Goal: Task Accomplishment & Management: Use online tool/utility

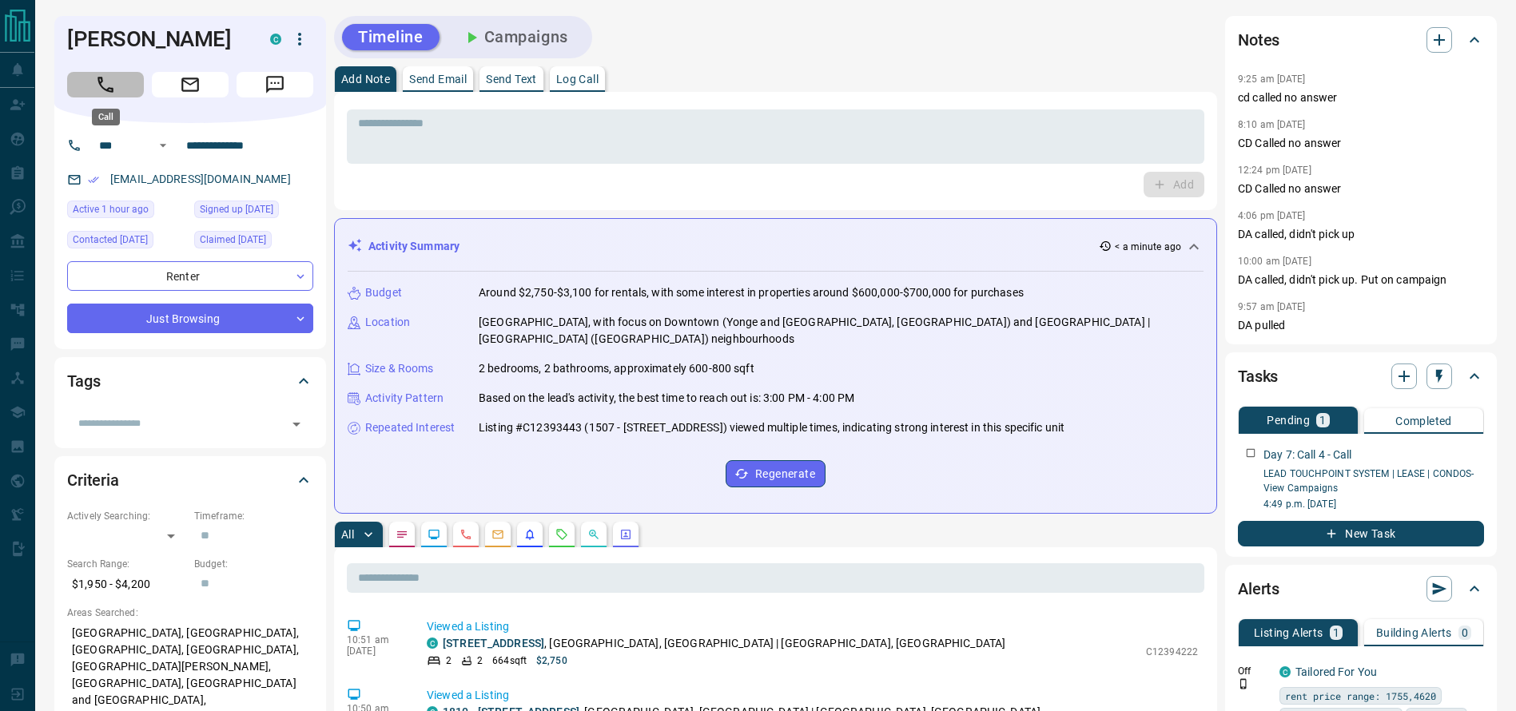
click at [102, 87] on icon "Call" at bounding box center [105, 85] width 16 height 16
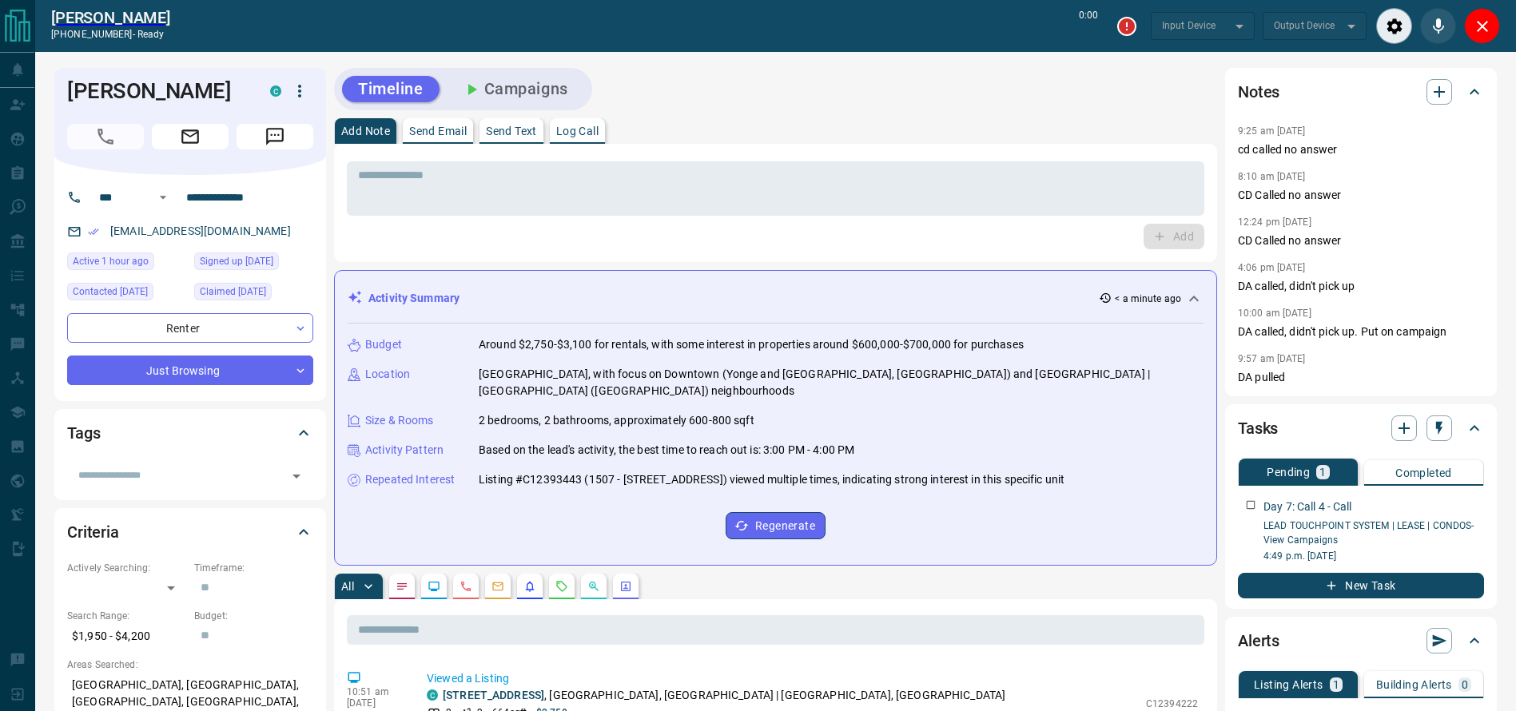
type input "*******"
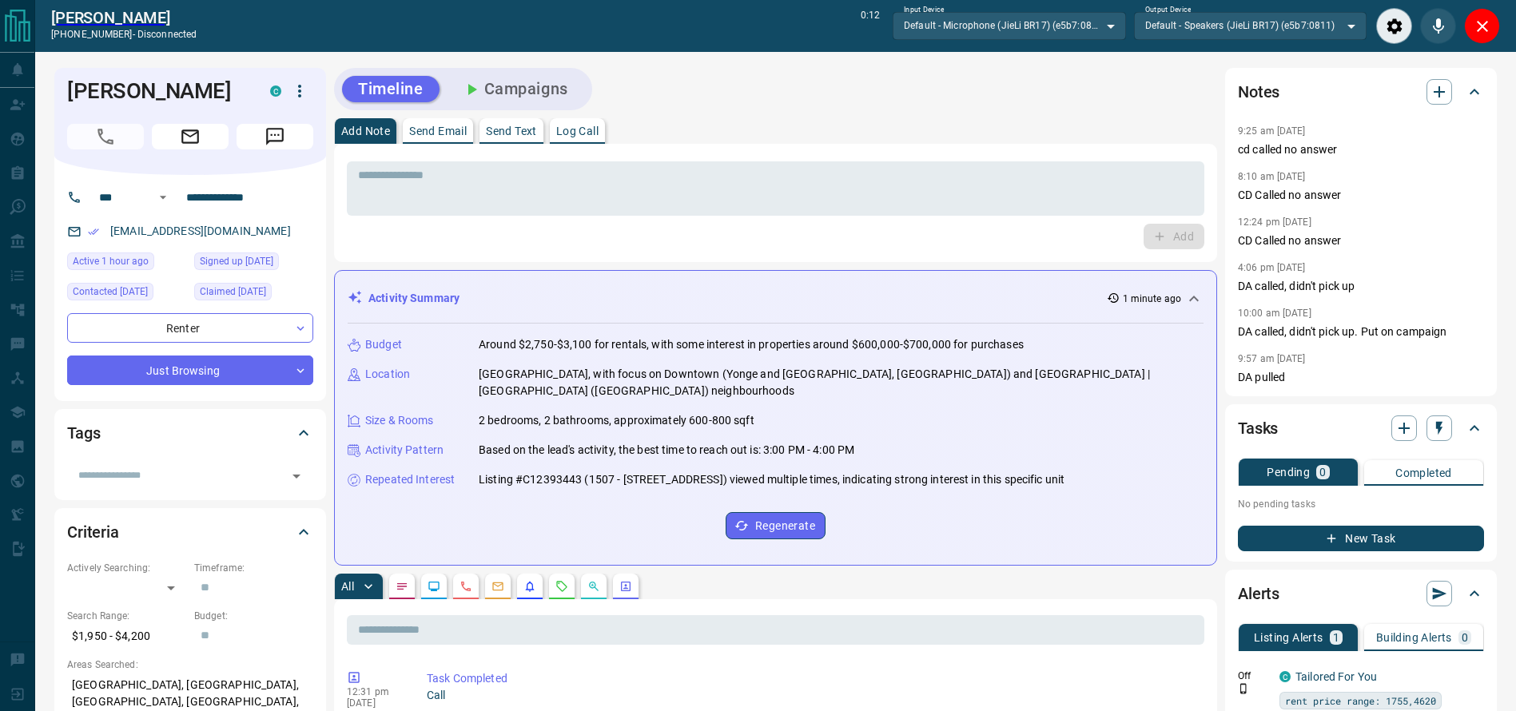
click at [1512, 29] on div "[PERSON_NAME] [PHONE_NUMBER] - disconnected 0:12 Input Device Default - Microph…" at bounding box center [775, 26] width 1480 height 52
click at [1476, 28] on icon "Close" at bounding box center [1481, 26] width 19 height 19
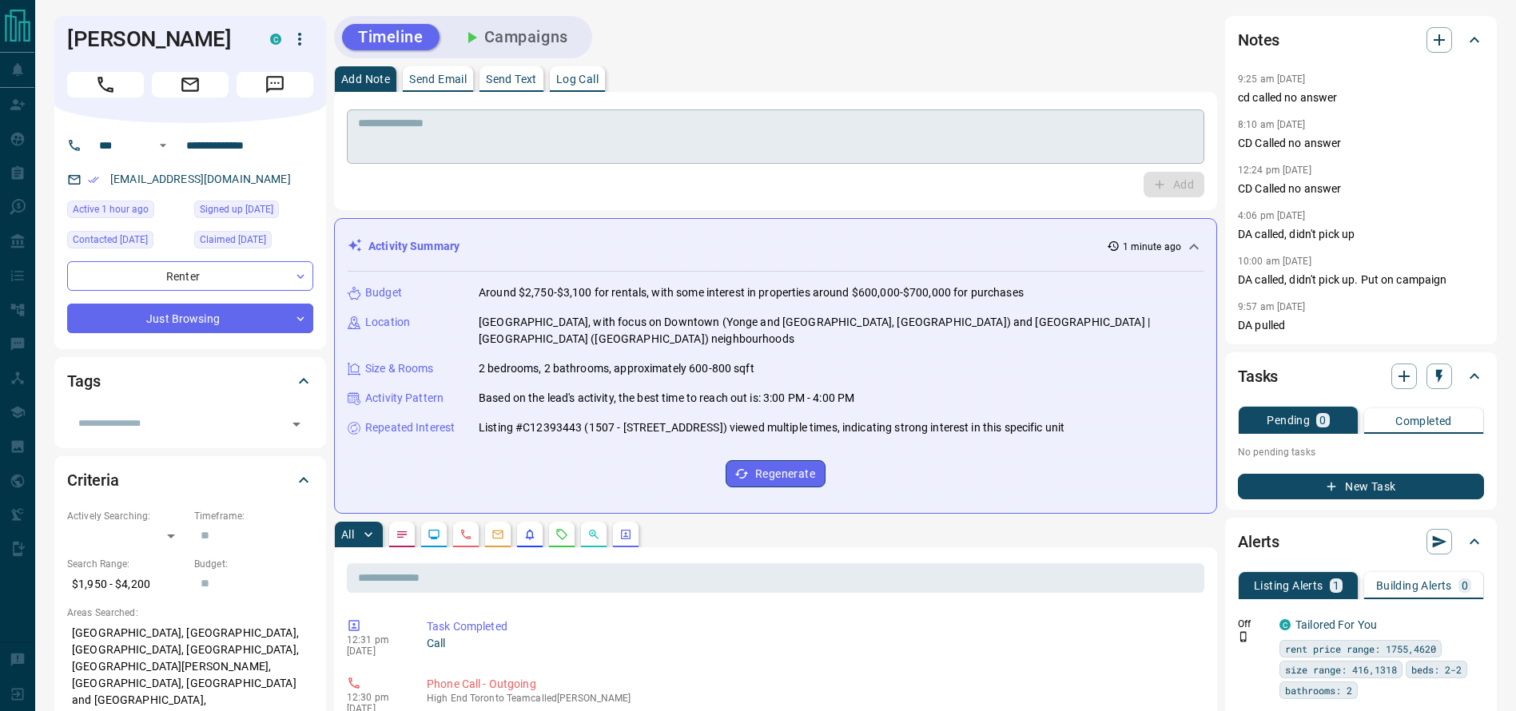
click at [814, 141] on textarea at bounding box center [775, 137] width 835 height 41
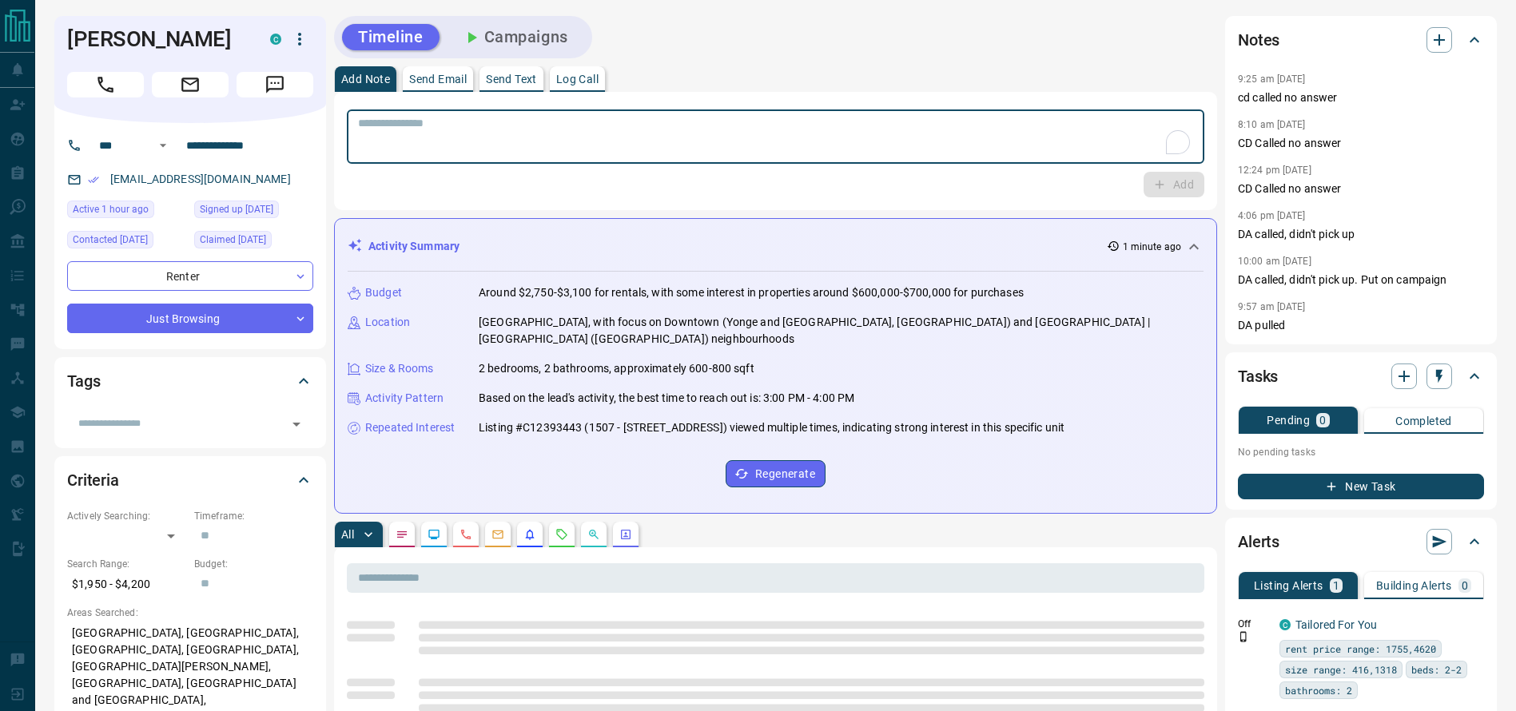
click at [814, 141] on textarea "To enrich screen reader interactions, please activate Accessibility in Grammarl…" at bounding box center [775, 137] width 835 height 41
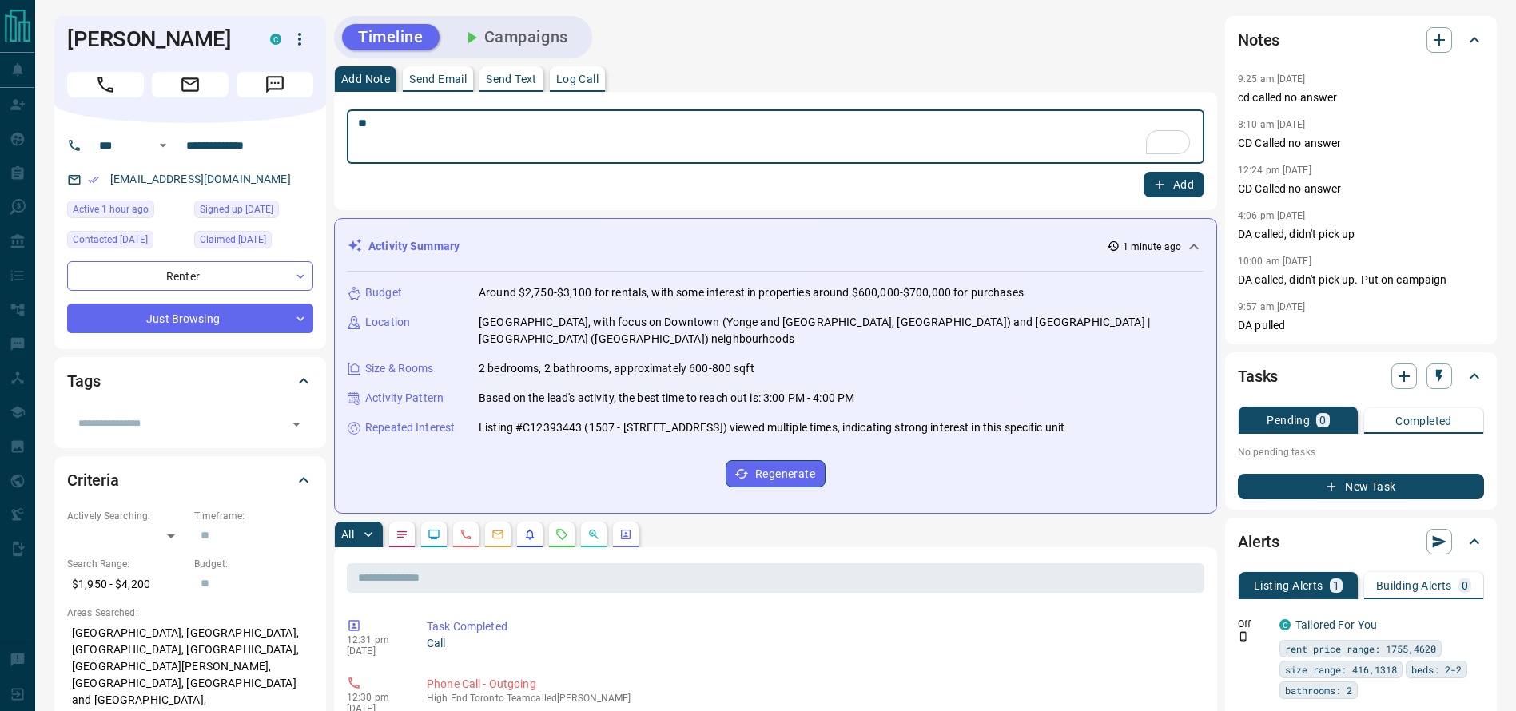
type textarea "*"
type textarea "**********"
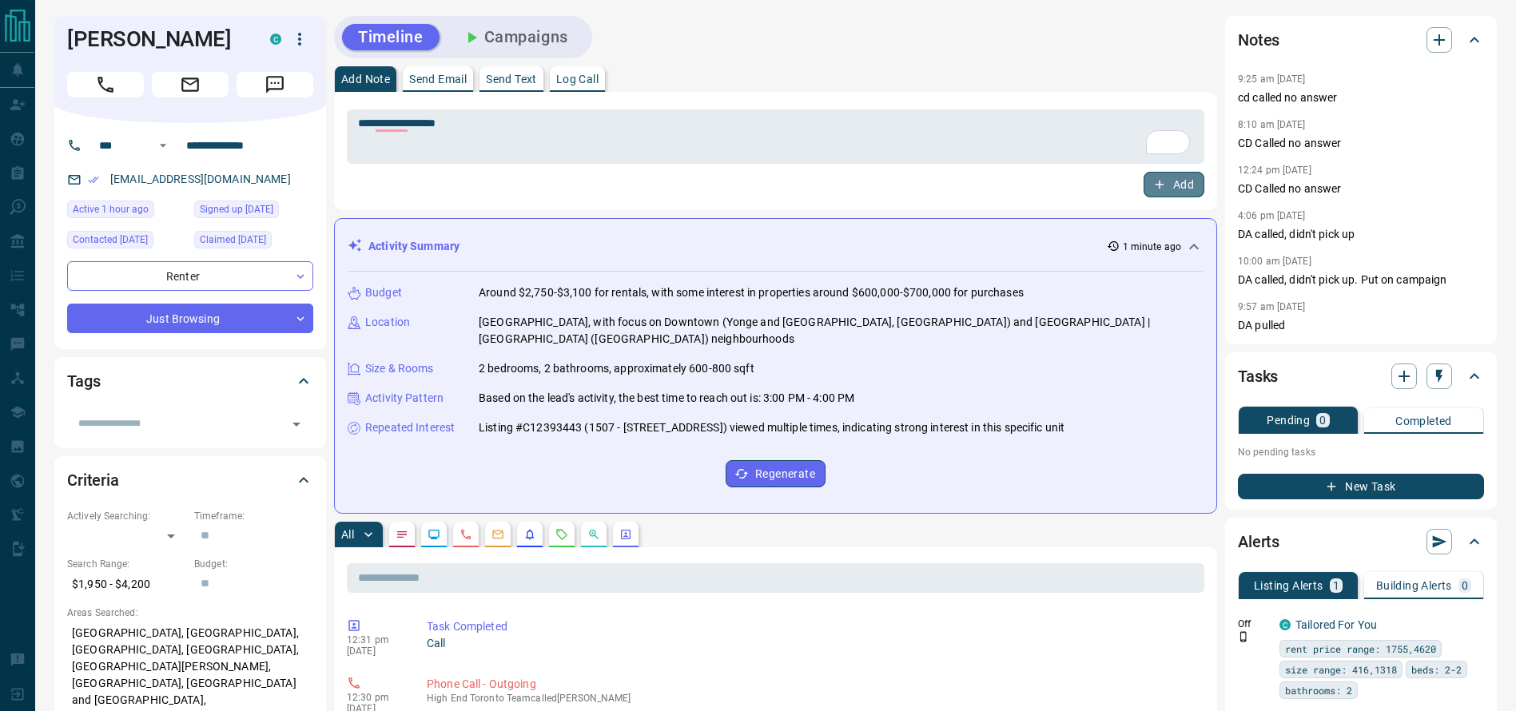
click at [1168, 193] on button "Add" at bounding box center [1173, 185] width 61 height 26
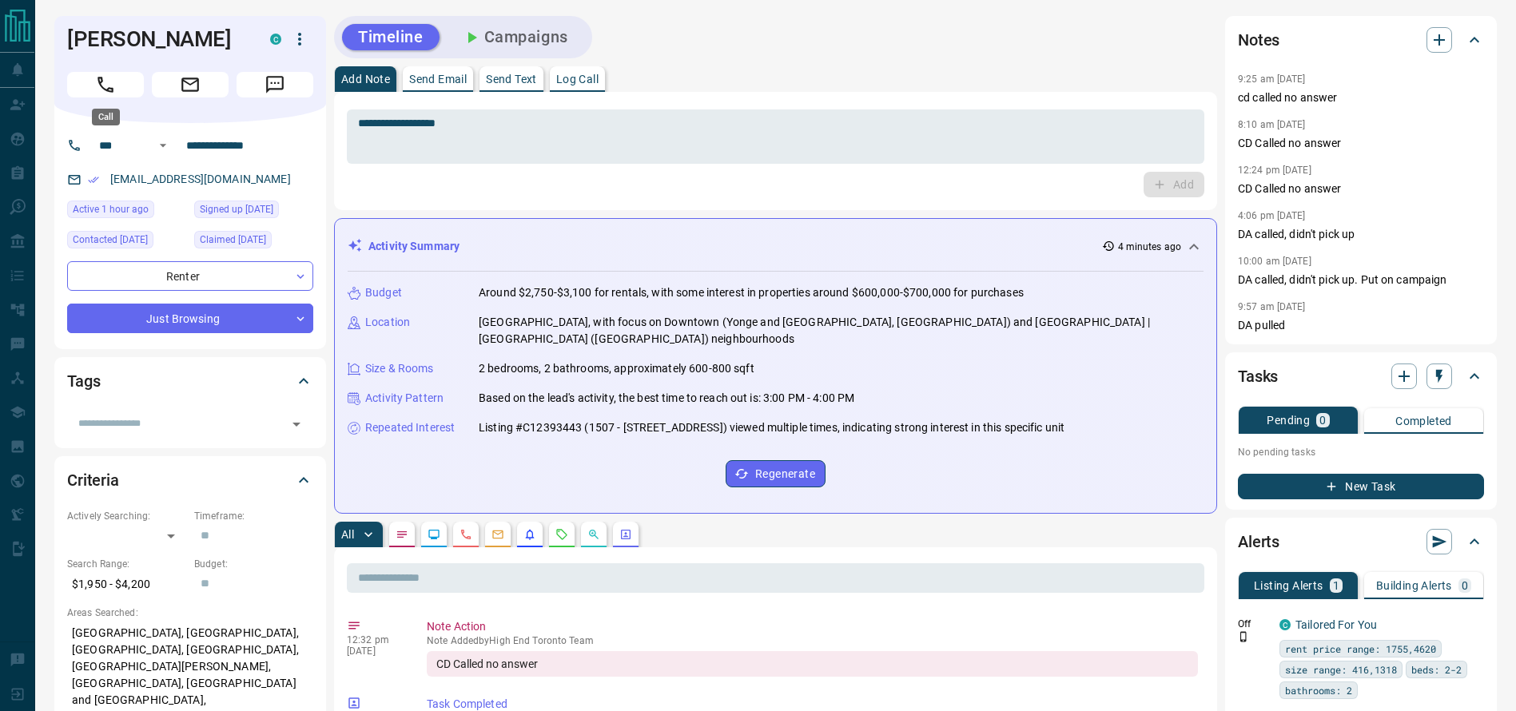
click at [85, 88] on button "Call" at bounding box center [105, 85] width 77 height 26
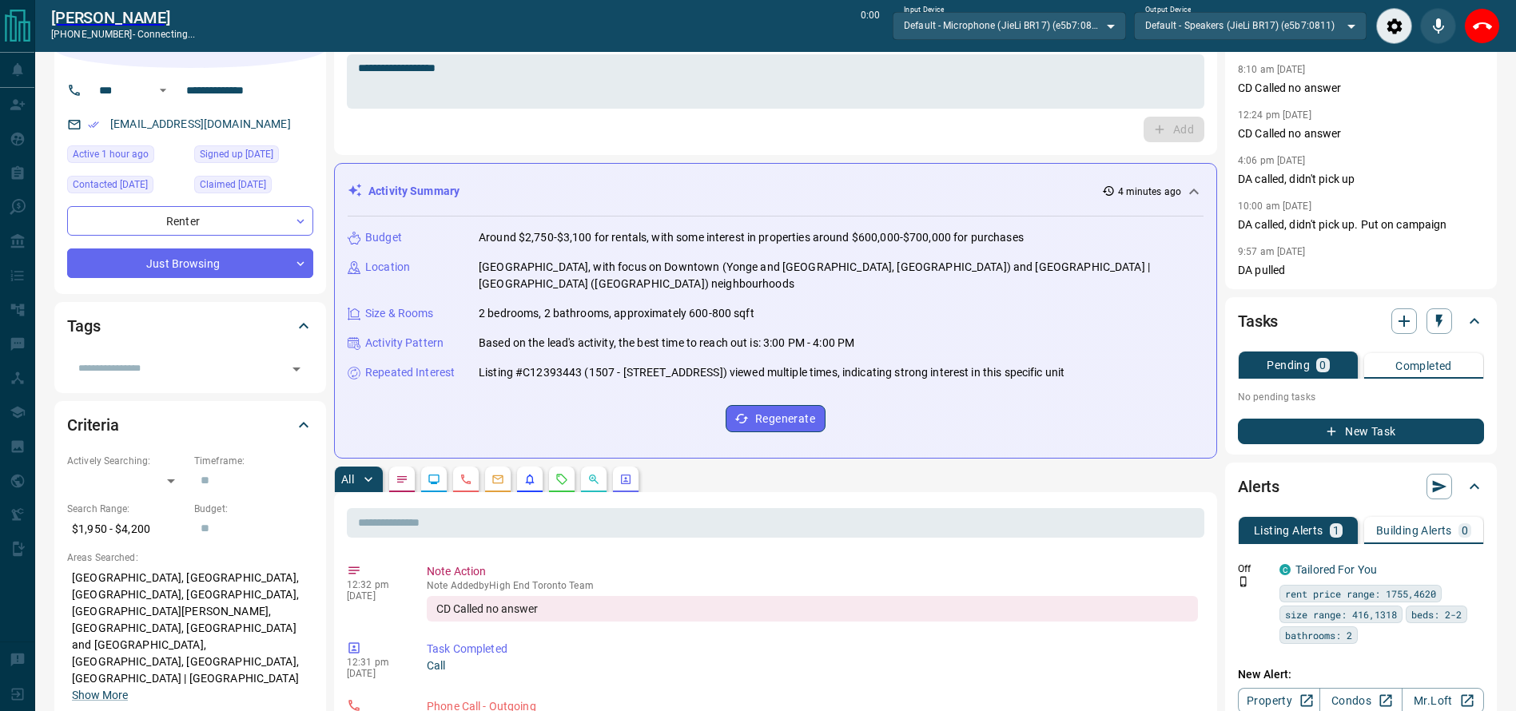
scroll to position [112, 0]
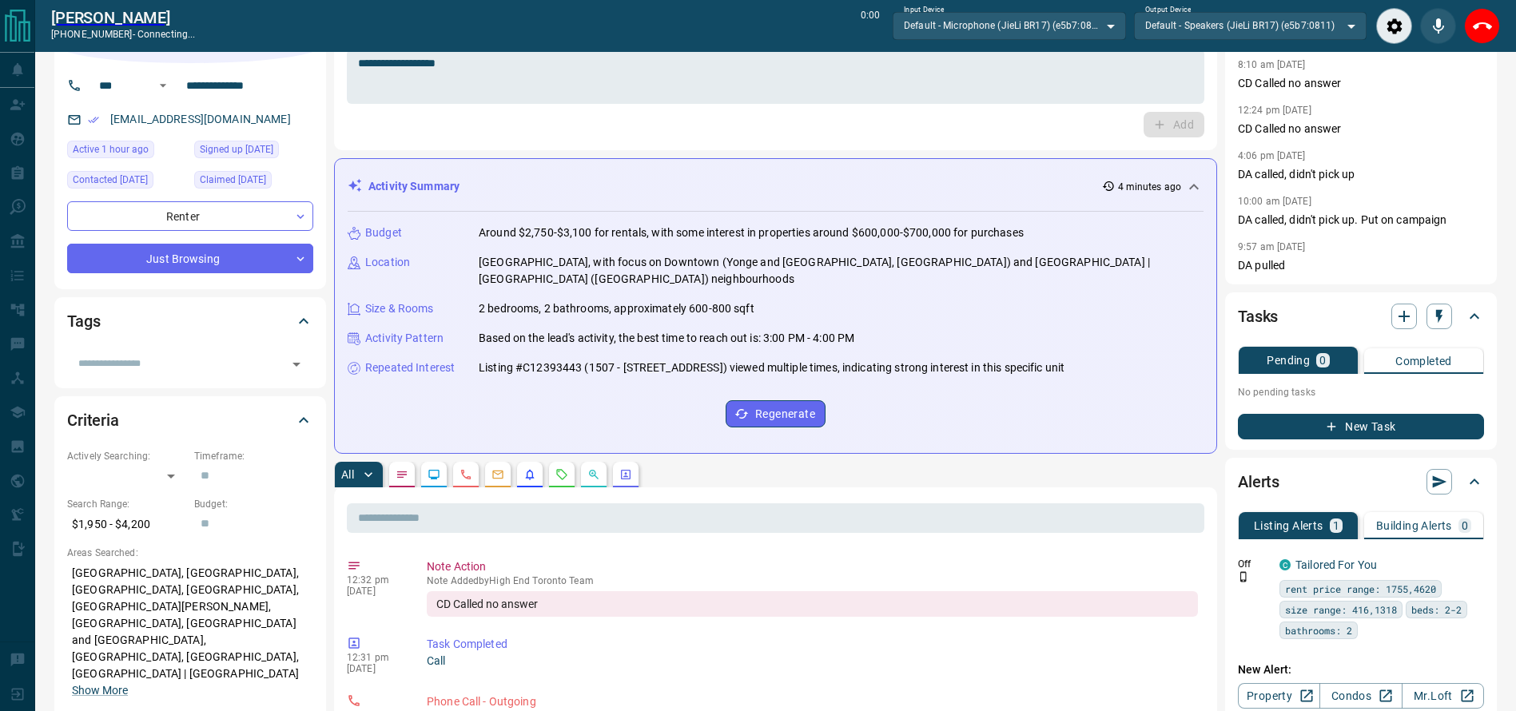
click at [1487, 79] on div "Notes 9:25 am [DATE] cd called no answer 8:10 am [DATE] CD Called no answer 12:…" at bounding box center [1361, 120] width 272 height 328
click at [1488, 38] on button "End Call" at bounding box center [1482, 26] width 36 height 36
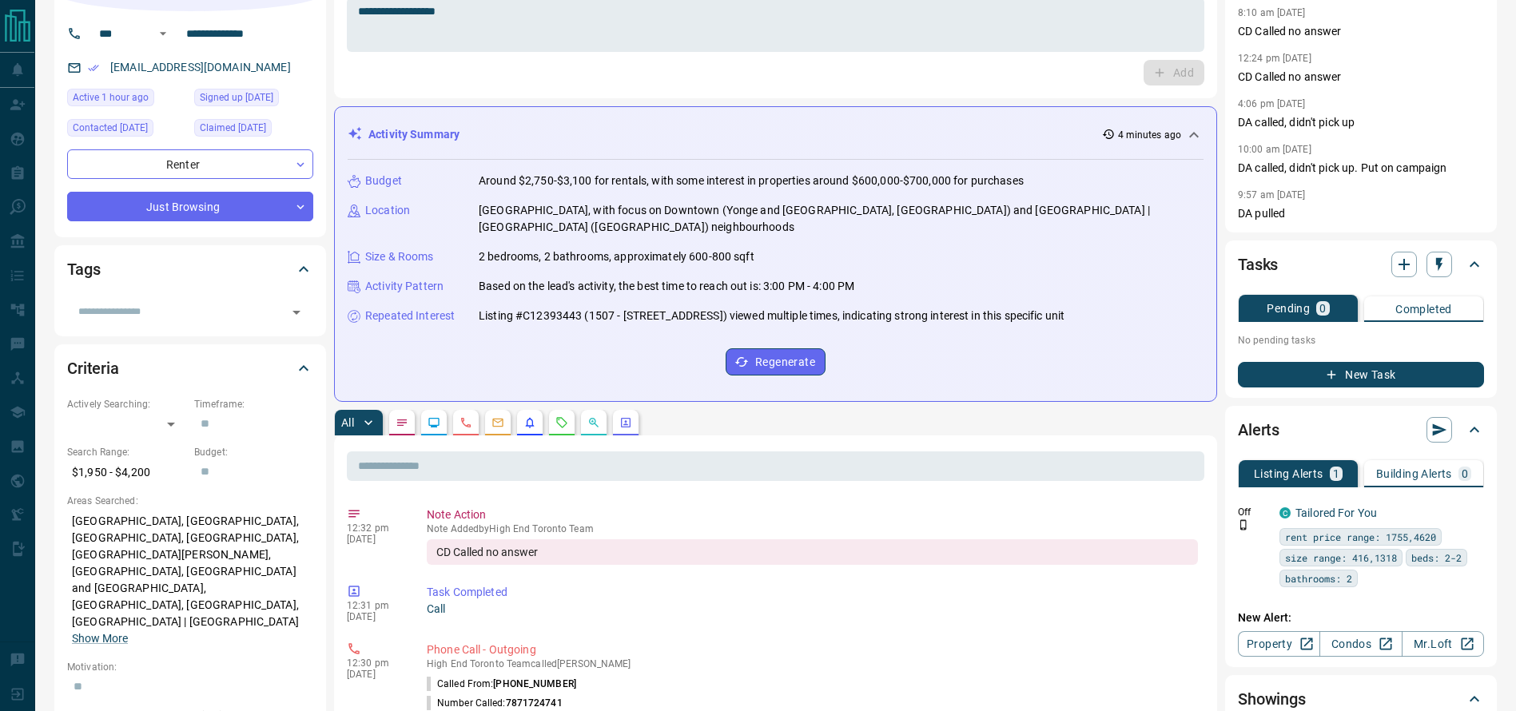
scroll to position [60, 0]
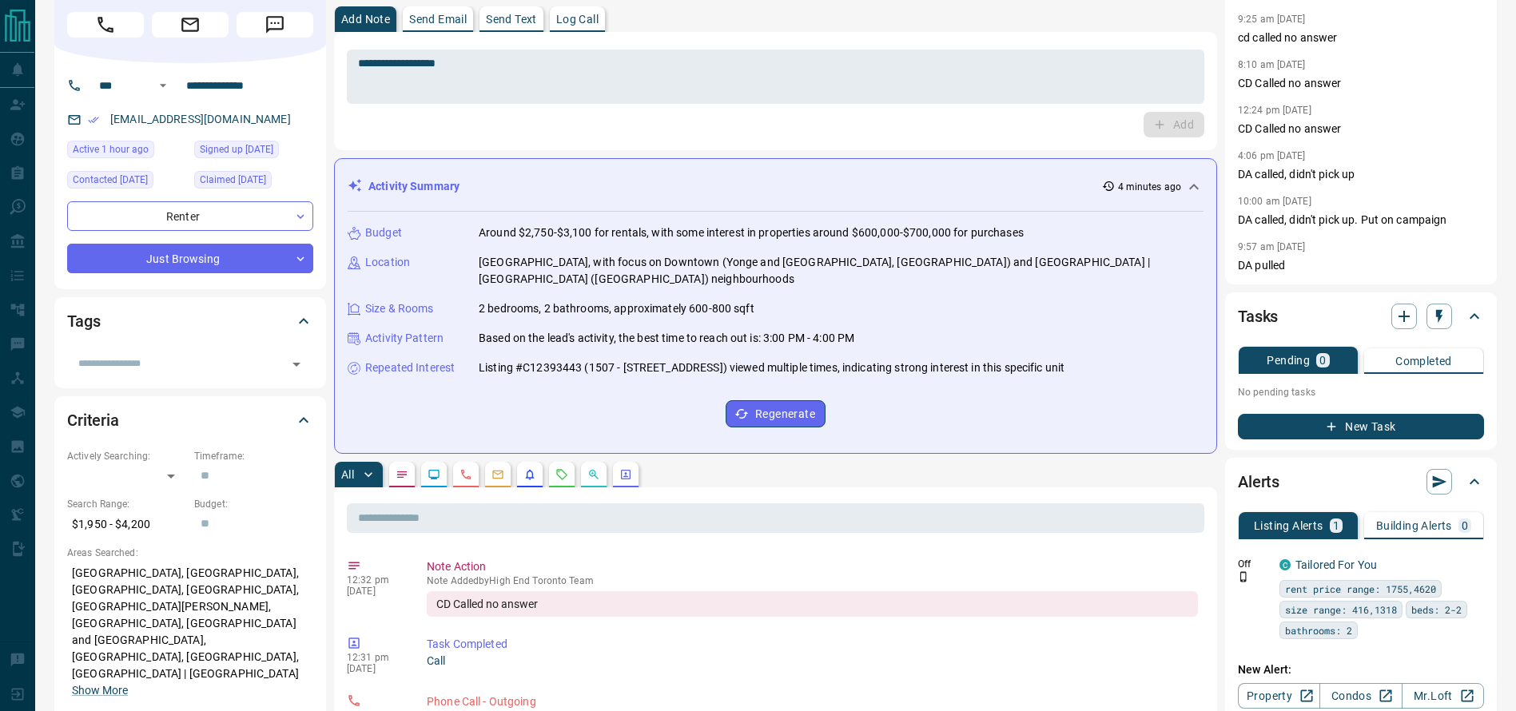
click at [1488, 38] on div "Notes 9:25 am [DATE] cd called no answer 8:10 am [DATE] CD Called no answer 12:…" at bounding box center [1361, 120] width 272 height 328
